Goal: Navigation & Orientation: Find specific page/section

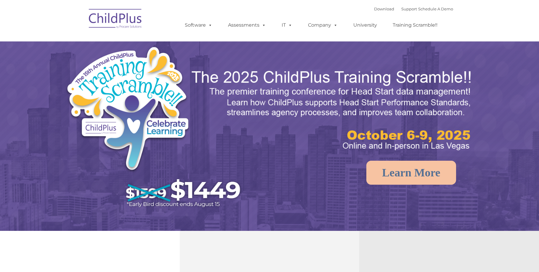
select select "MEDIUM"
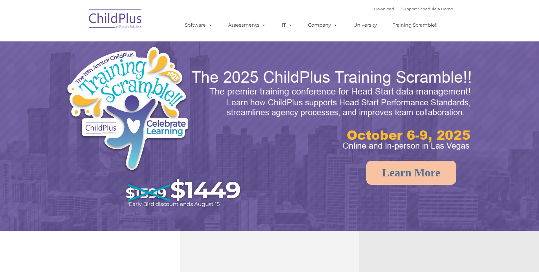
select select "MEDIUM"
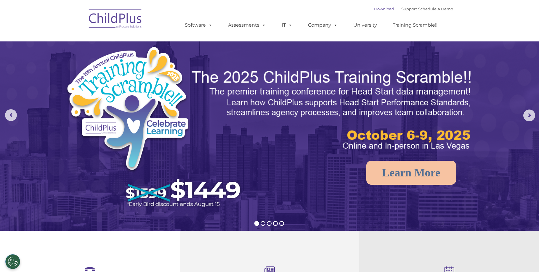
click at [378, 8] on link "Download" at bounding box center [384, 9] width 20 height 5
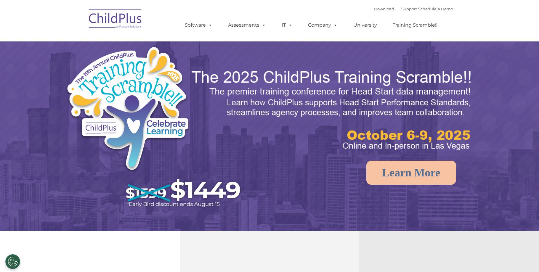
select select "MEDIUM"
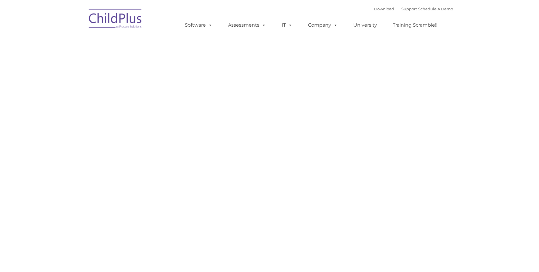
type input ""
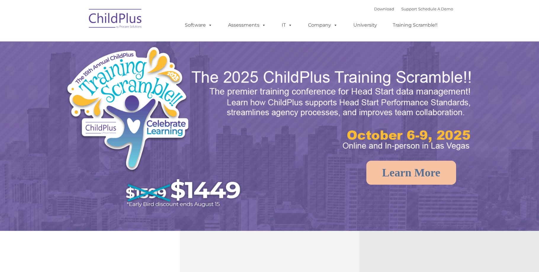
select select "MEDIUM"
